Goal: Information Seeking & Learning: Learn about a topic

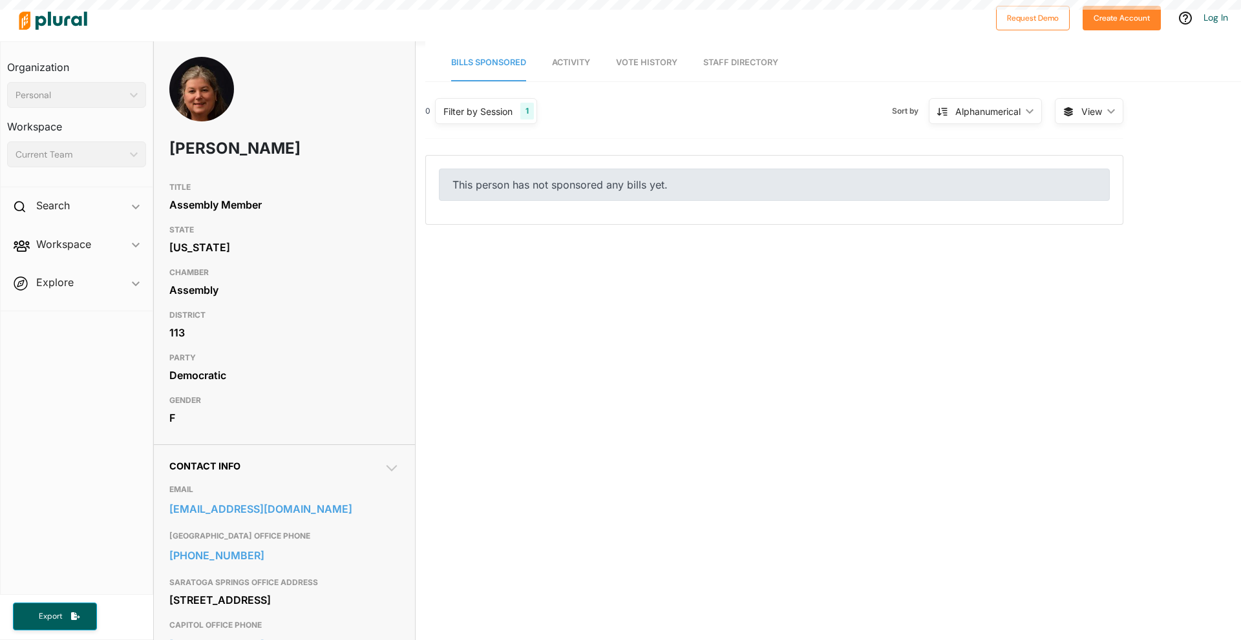
click at [575, 66] on span "Activity" at bounding box center [571, 63] width 38 height 10
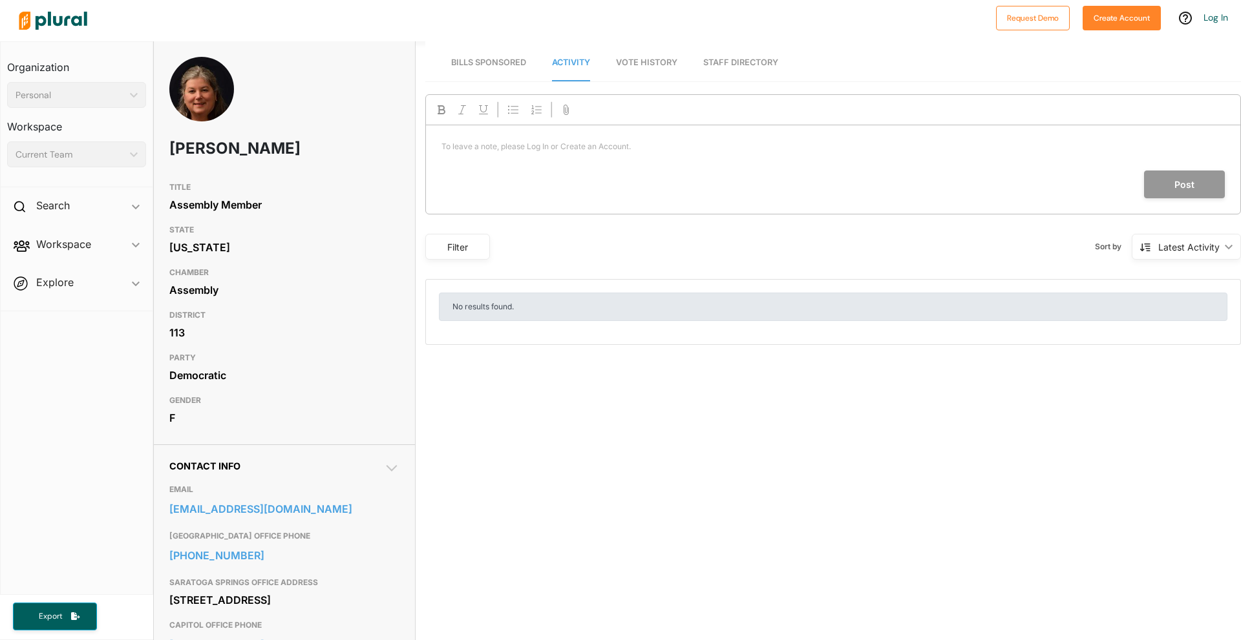
click at [664, 63] on span "Vote History" at bounding box center [646, 63] width 61 height 10
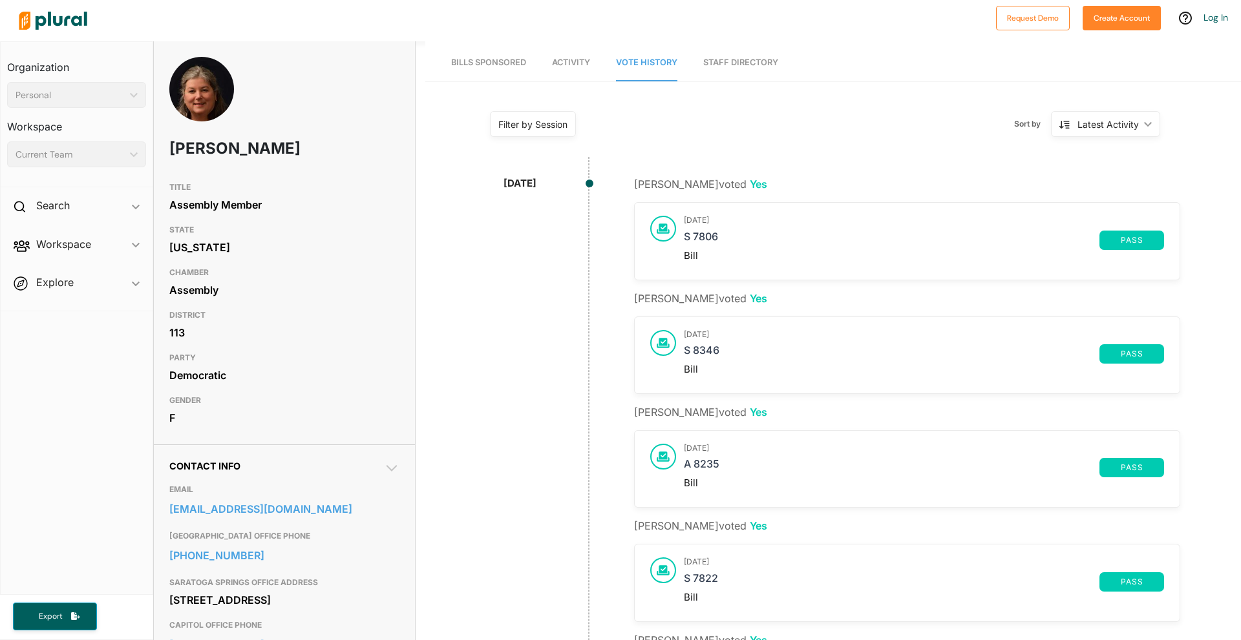
click at [772, 180] on div "[PERSON_NAME] voted Yes [DATE] S 7806 pass Bill" at bounding box center [907, 227] width 546 height 103
click at [772, 180] on body "Request Demo Create Account Log In Organization Personal ic_keyboard_arrow_down…" at bounding box center [620, 320] width 1241 height 640
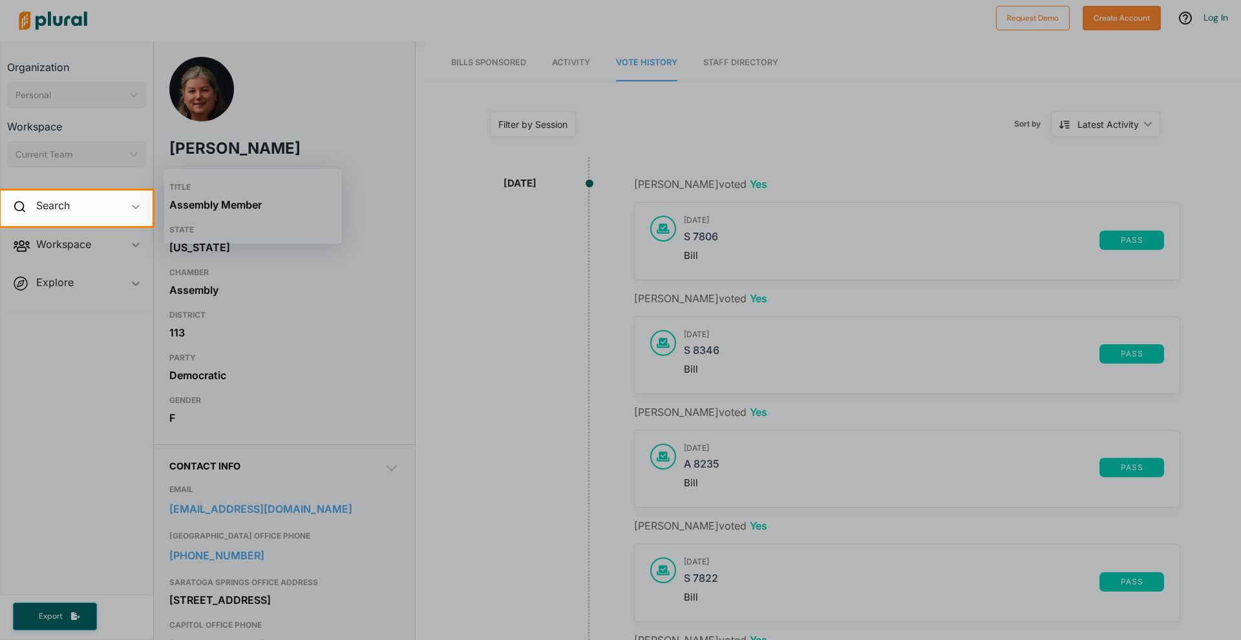
click at [772, 180] on div at bounding box center [620, 95] width 1241 height 191
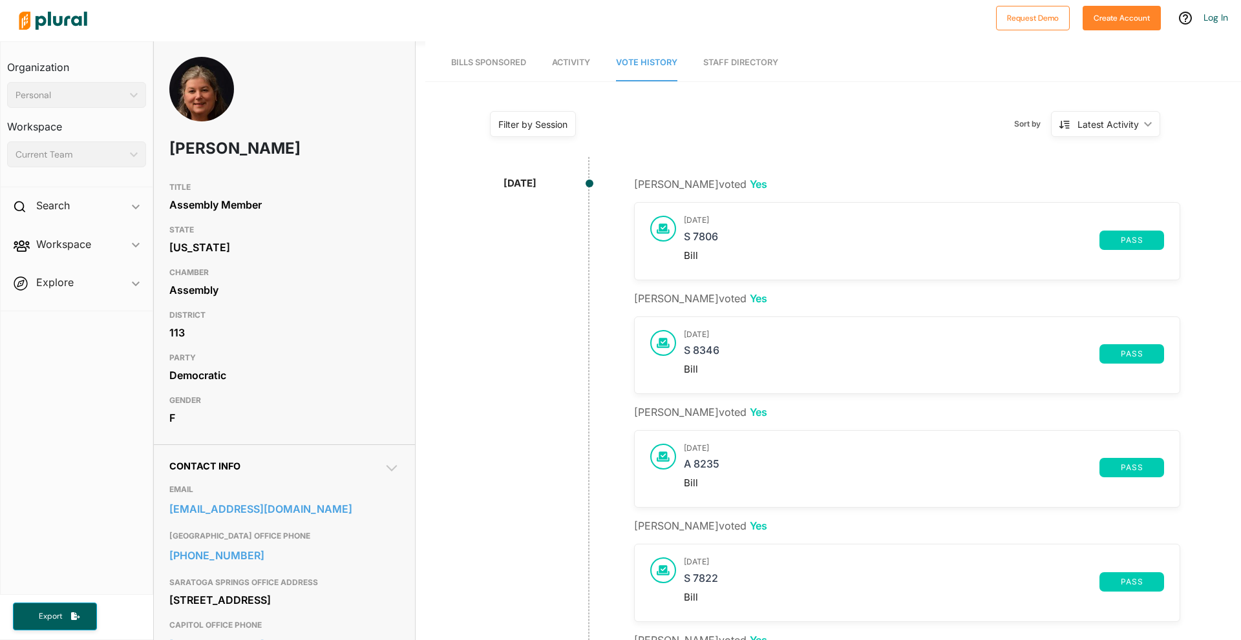
click at [755, 73] on link "Staff Directory" at bounding box center [740, 63] width 75 height 37
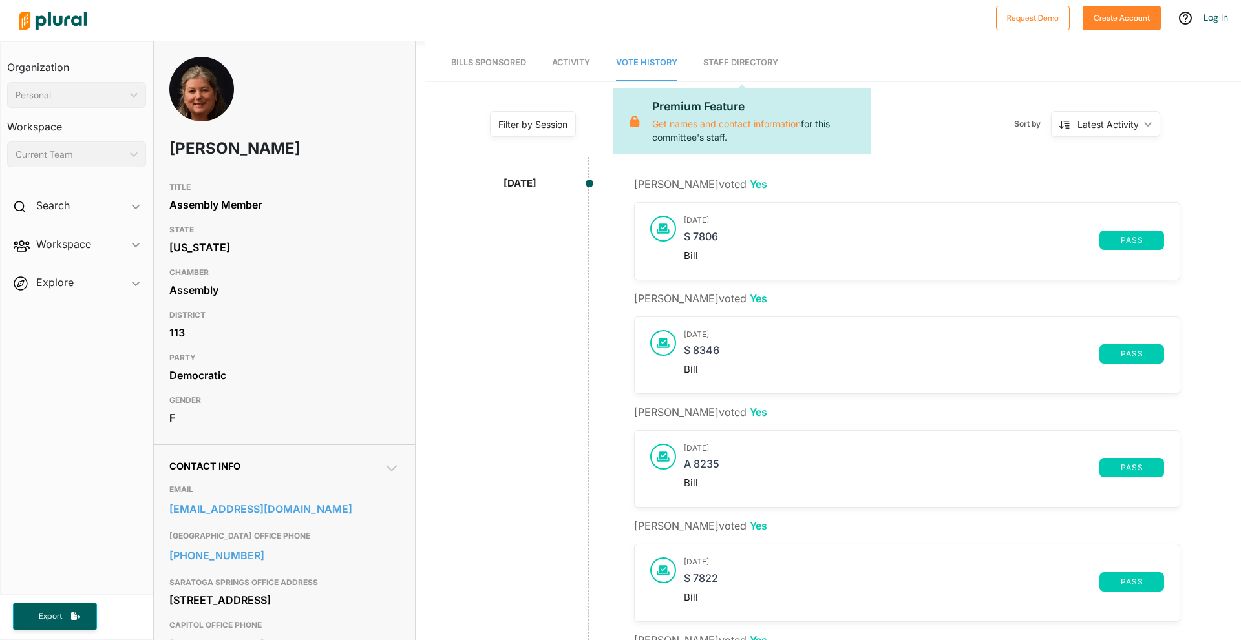
click at [744, 58] on link "Staff Directory" at bounding box center [740, 63] width 75 height 37
